Goal: Register for event/course

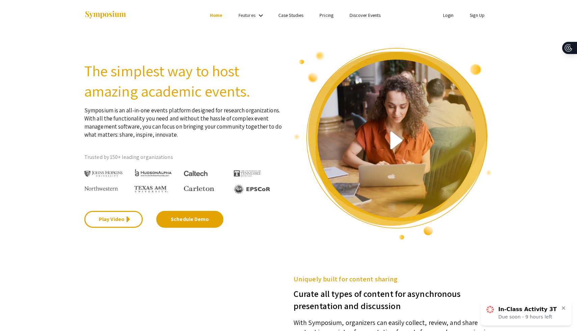
click at [453, 14] on link "Login" at bounding box center [448, 15] width 11 height 6
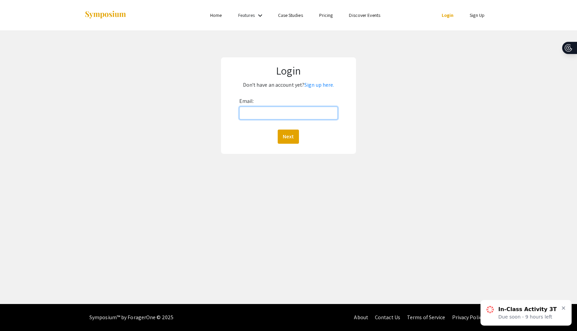
click at [265, 114] on input "Email:" at bounding box center [288, 113] width 99 height 13
type input "chambeak@oregonstate.edu"
click at [285, 126] on div "Email: chambeak@oregonstate.edu Next" at bounding box center [288, 120] width 99 height 48
click at [288, 135] on button "Next" at bounding box center [288, 137] width 21 height 14
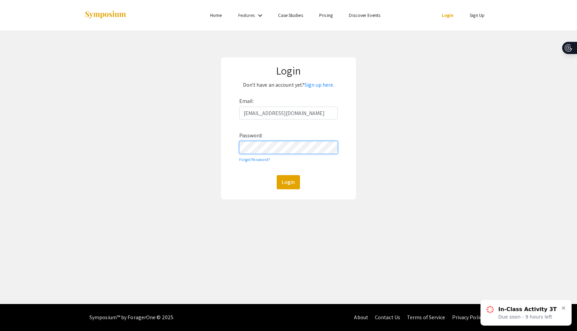
click at [277, 175] on button "Login" at bounding box center [288, 182] width 23 height 14
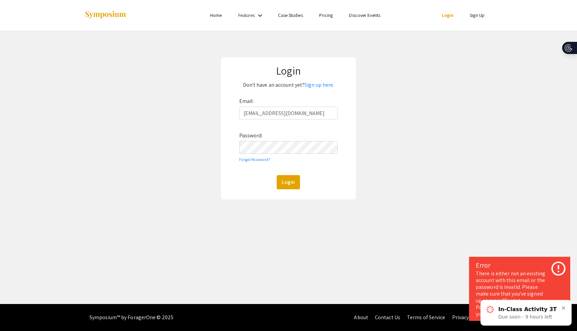
click at [477, 19] on ul "Login Sign Up" at bounding box center [425, 15] width 135 height 30
click at [477, 19] on li "Sign Up" at bounding box center [476, 15] width 31 height 8
click at [475, 18] on link "Sign Up" at bounding box center [476, 15] width 15 height 6
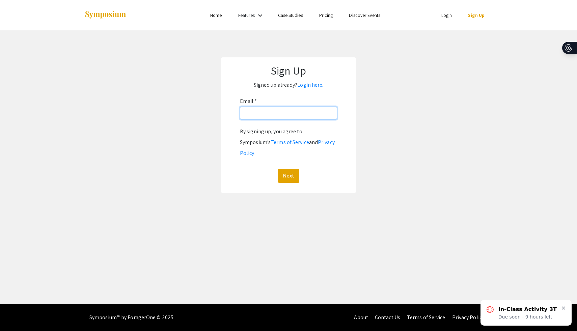
click at [287, 112] on input "Email: *" at bounding box center [288, 113] width 97 height 13
type input "chambeak@oregonstate.edu"
click at [290, 169] on button "Next" at bounding box center [288, 176] width 21 height 14
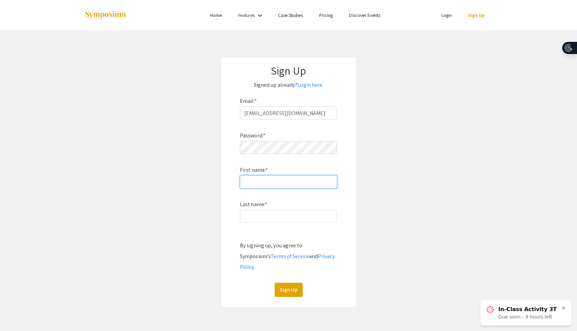
click at [275, 188] on input "First name: *" at bounding box center [288, 181] width 97 height 13
type input "Akira"
click at [256, 215] on input "Last name: *" at bounding box center [288, 216] width 97 height 13
type input "Chambers"
click at [247, 240] on div "By signing up, you agree to Symposium’s Terms of Service and Privacy Policy ." at bounding box center [288, 256] width 97 height 32
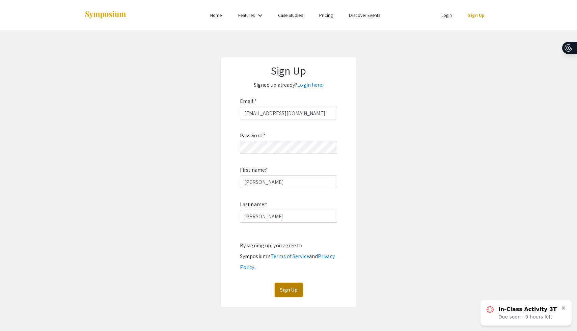
click at [292, 283] on button "Sign Up" at bounding box center [289, 290] width 28 height 14
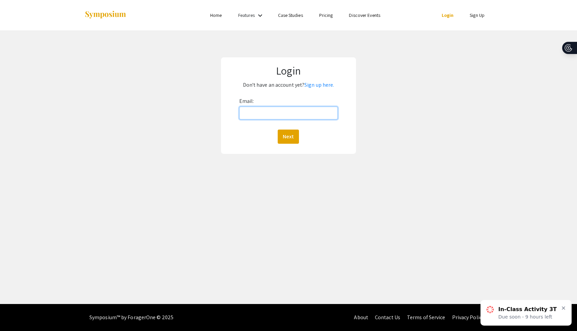
click at [268, 117] on input "Email:" at bounding box center [288, 113] width 99 height 13
type input "chambeak@oregonstate.edu"
click at [292, 138] on button "Next" at bounding box center [288, 137] width 21 height 14
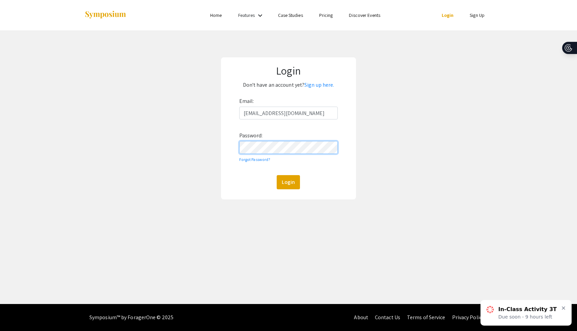
click at [277, 175] on button "Login" at bounding box center [288, 182] width 23 height 14
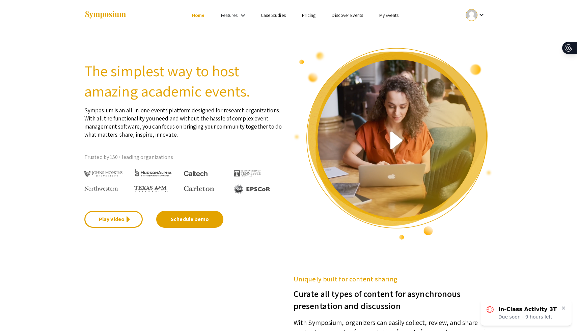
click at [387, 16] on link "My Events" at bounding box center [388, 15] width 19 height 6
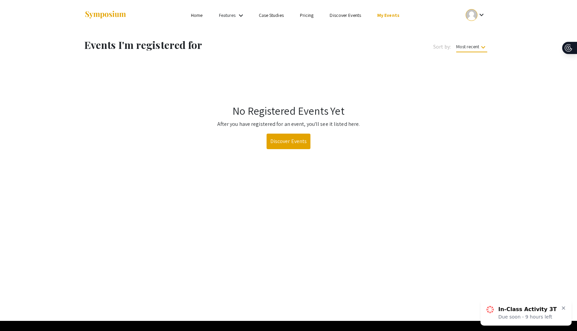
click at [341, 19] on ul "Skip navigation Home Features keyboard_arrow_down Case Studies Pricing Discover…" at bounding box center [288, 15] width 135 height 30
click at [346, 16] on link "Discover Events" at bounding box center [344, 15] width 31 height 6
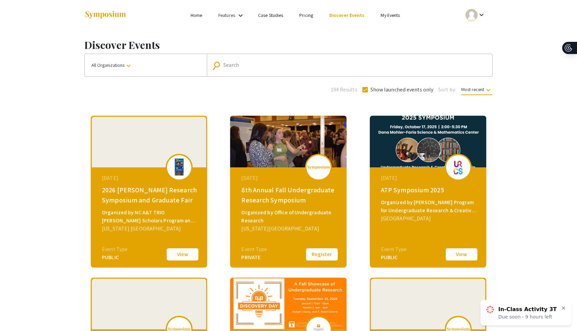
click at [198, 18] on link "Home" at bounding box center [196, 15] width 11 height 6
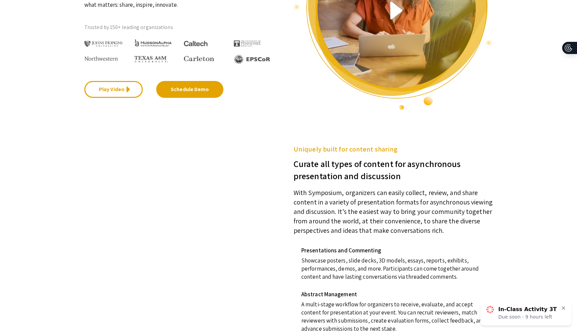
scroll to position [131, 0]
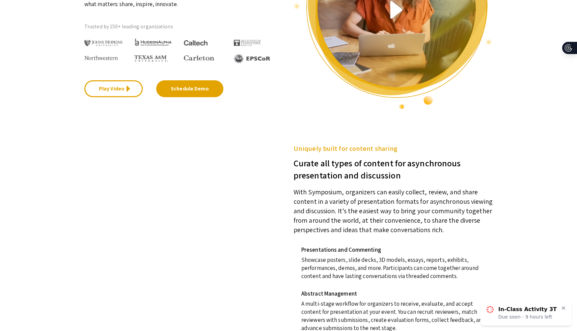
click at [251, 176] on div at bounding box center [183, 210] width 199 height 135
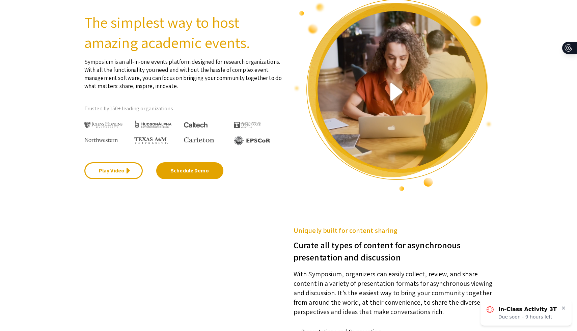
scroll to position [0, 0]
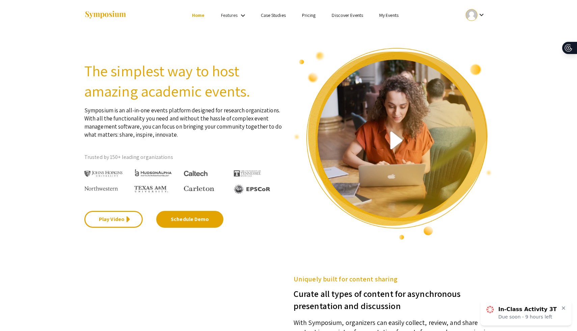
click at [234, 15] on link "Features" at bounding box center [229, 15] width 17 height 6
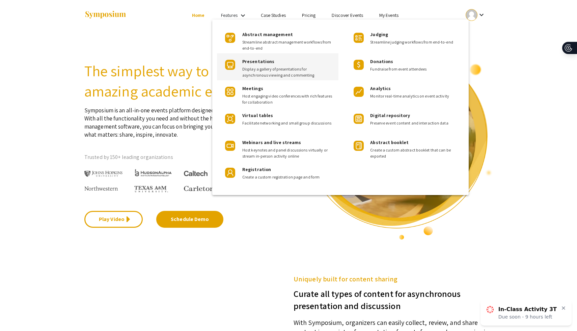
click at [231, 64] on img at bounding box center [230, 65] width 10 height 10
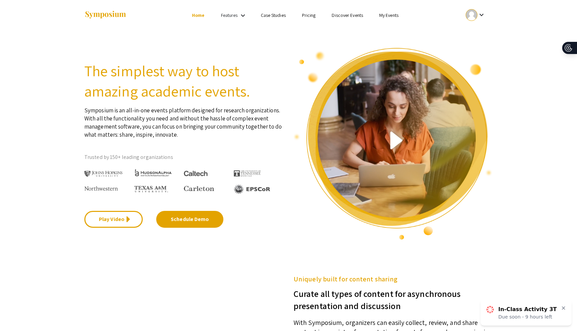
click at [236, 18] on link "Features" at bounding box center [229, 15] width 17 height 6
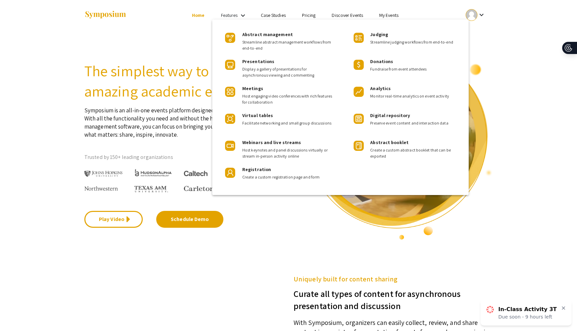
click at [196, 30] on div at bounding box center [288, 165] width 577 height 331
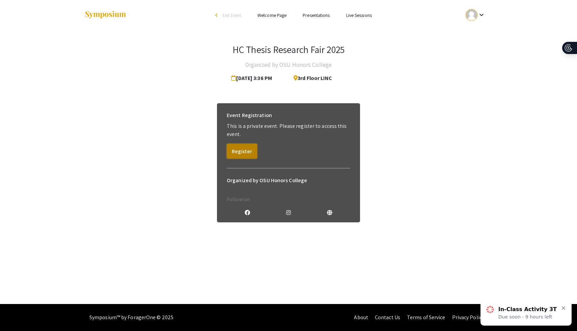
click at [240, 153] on button "Register" at bounding box center [242, 151] width 30 height 15
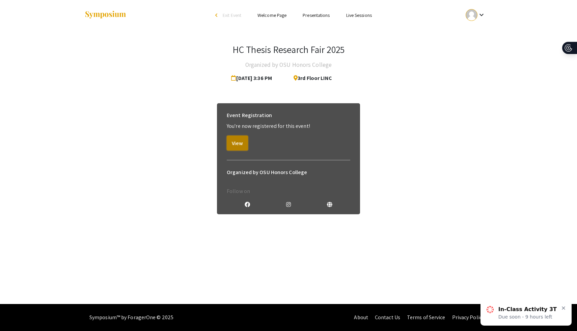
click at [241, 146] on button "View" at bounding box center [237, 143] width 21 height 15
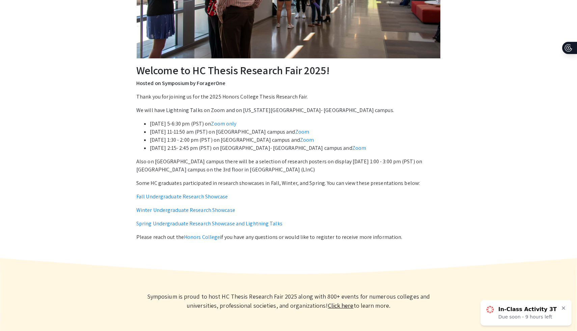
scroll to position [177, 0]
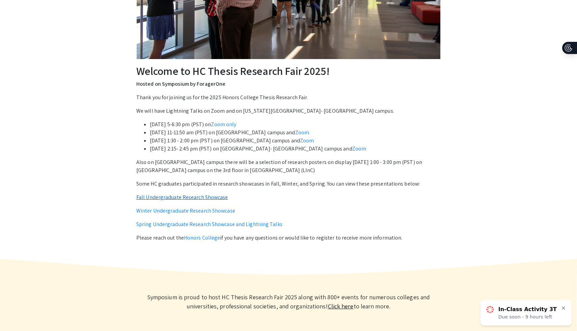
click at [173, 197] on link "Fall Undergraduate Research Showcase" at bounding box center [182, 197] width 92 height 7
